Goal: Download file/media

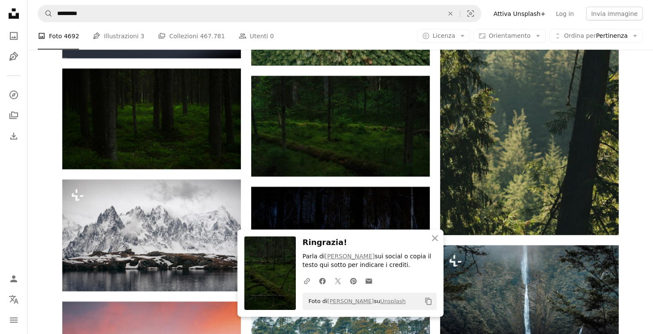
scroll to position [8499, 0]
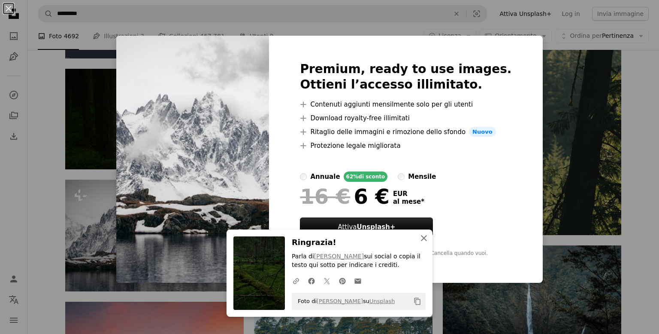
click at [423, 241] on icon "An X shape" at bounding box center [424, 238] width 10 height 10
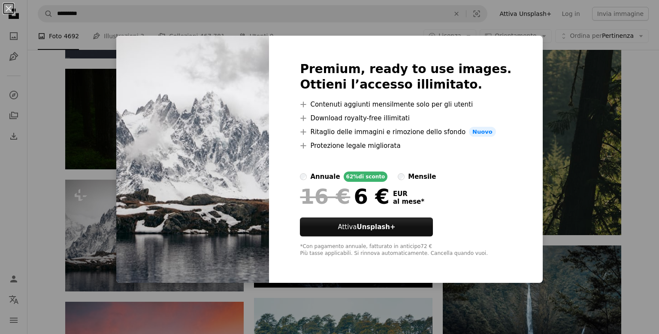
click at [522, 84] on div "Premium, ready to use images. Ottieni l’accesso illimitato. A plus sign Contenu…" at bounding box center [405, 159] width 273 height 247
